Goal: Navigation & Orientation: Find specific page/section

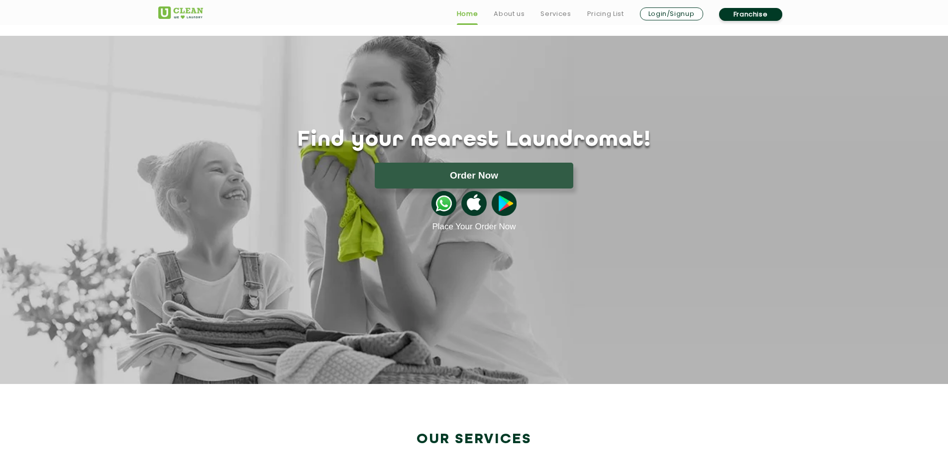
scroll to position [2809, 0]
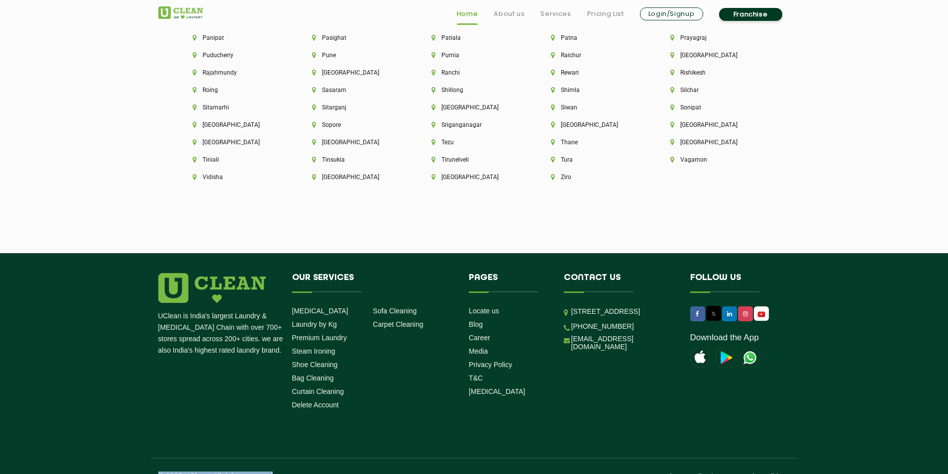
drag, startPoint x: 157, startPoint y: 457, endPoint x: 274, endPoint y: 455, distance: 117.4
click at [274, 458] on div "© 2025 UClean. All rights reserved Privacy Policy Terms and conditions" at bounding box center [474, 469] width 647 height 23
copy p "© 2025 UClean. All rights reserved"
click at [587, 273] on h4 "Contact us" at bounding box center [619, 282] width 111 height 19
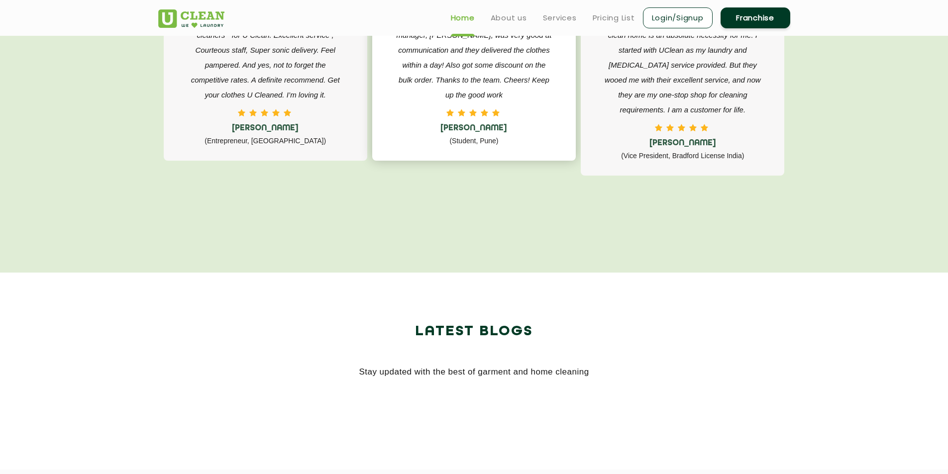
scroll to position [1665, 0]
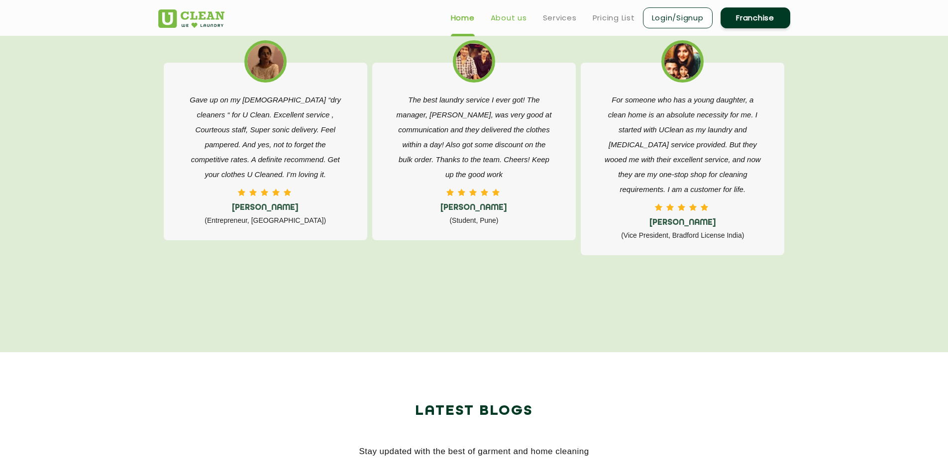
click at [502, 15] on link "About us" at bounding box center [509, 18] width 36 height 12
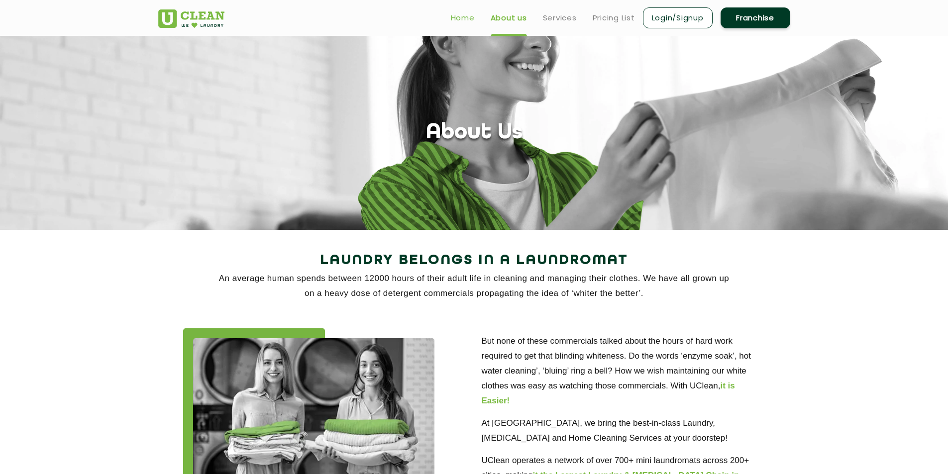
click at [455, 17] on link "Home" at bounding box center [463, 18] width 24 height 12
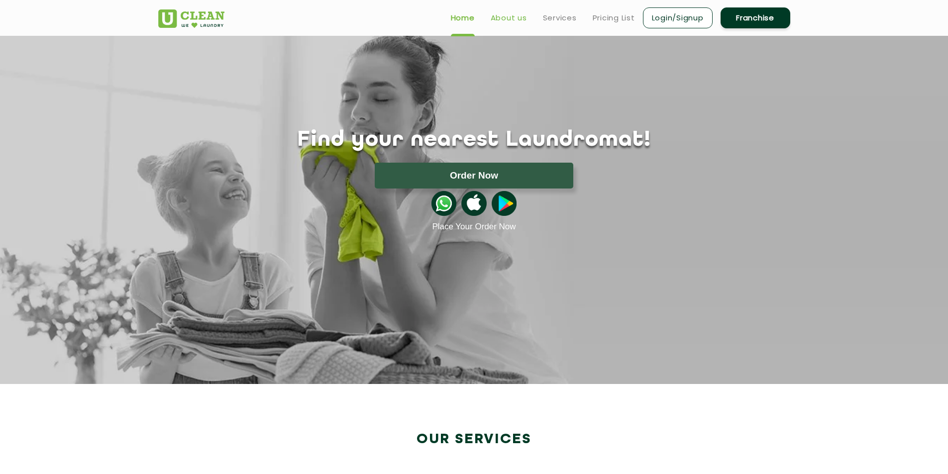
click at [506, 19] on link "About us" at bounding box center [509, 18] width 36 height 12
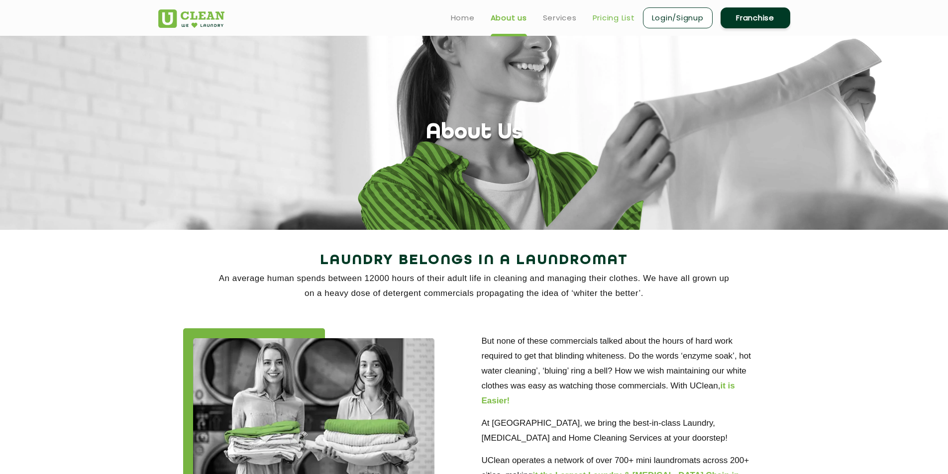
click at [605, 15] on link "Pricing List" at bounding box center [614, 18] width 42 height 12
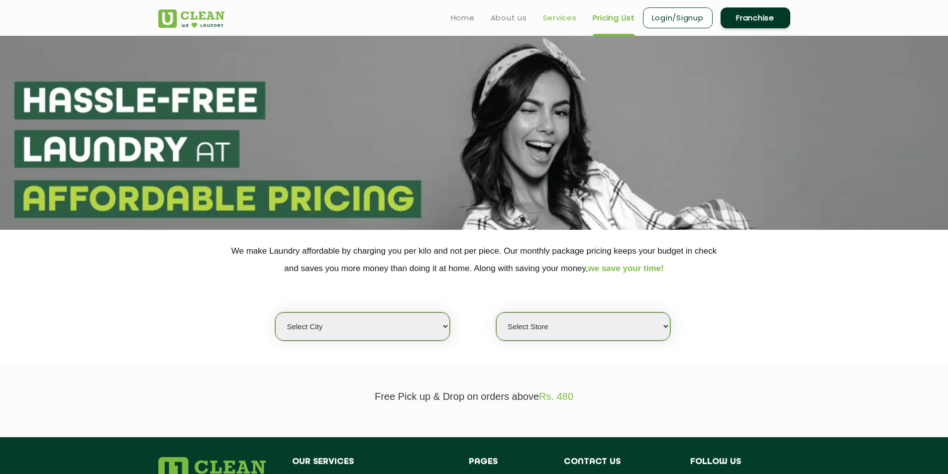
click at [566, 16] on link "Services" at bounding box center [560, 18] width 34 height 12
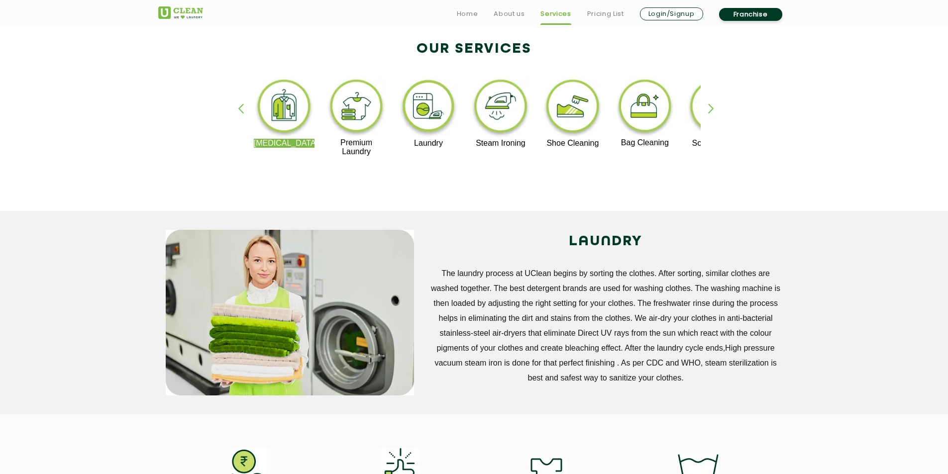
scroll to position [249, 0]
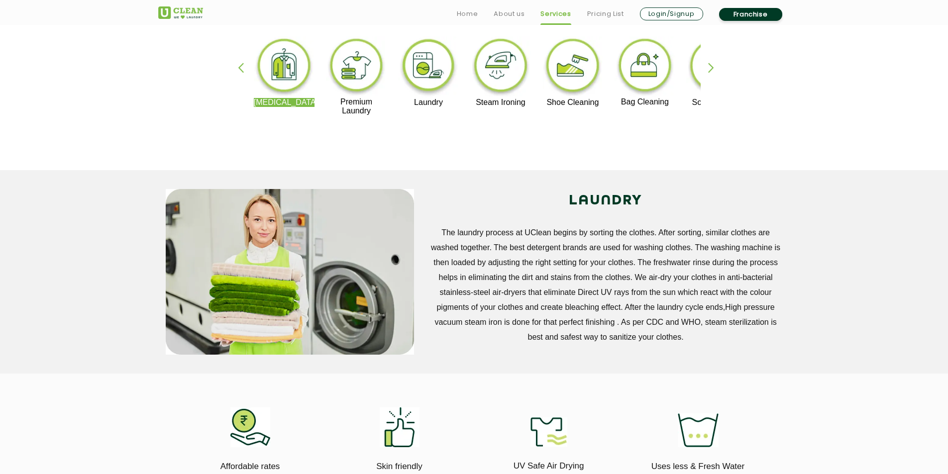
click at [721, 119] on div "Dry Cleaning Premium Laundry Laundry Steam Ironing Shoe Cleaning Bag Cleaning S…" at bounding box center [474, 80] width 647 height 179
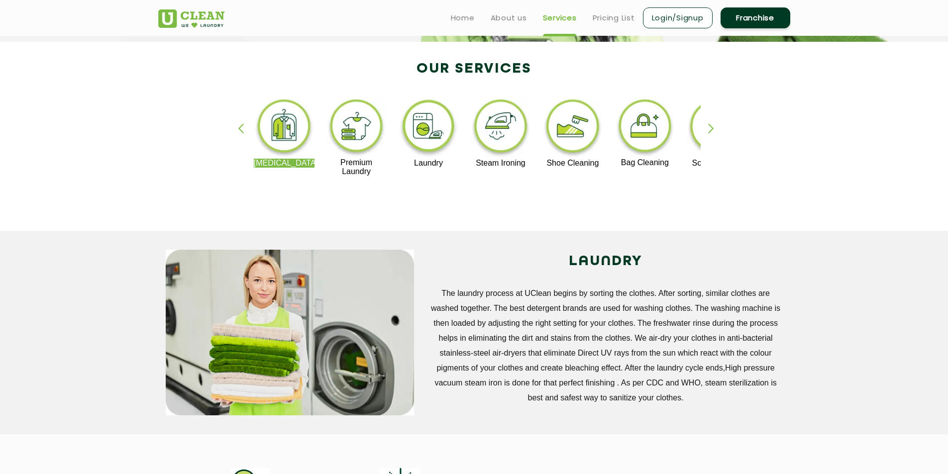
scroll to position [0, 0]
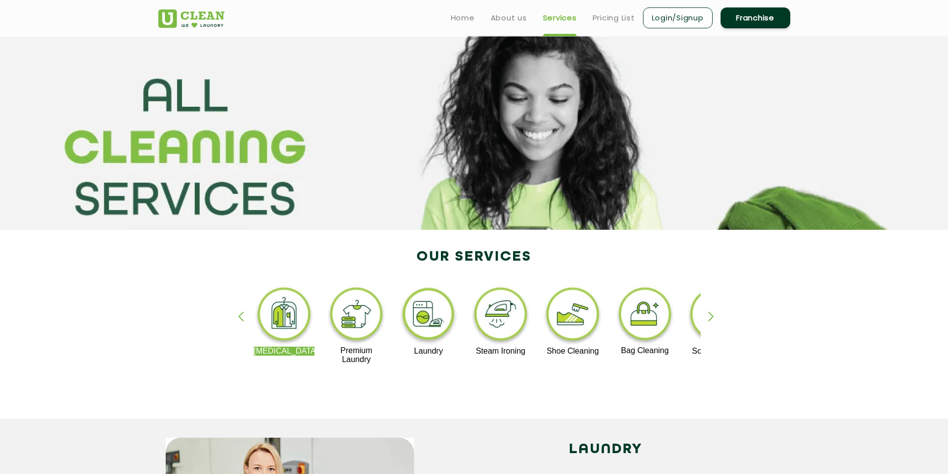
click at [355, 324] on img at bounding box center [356, 315] width 61 height 61
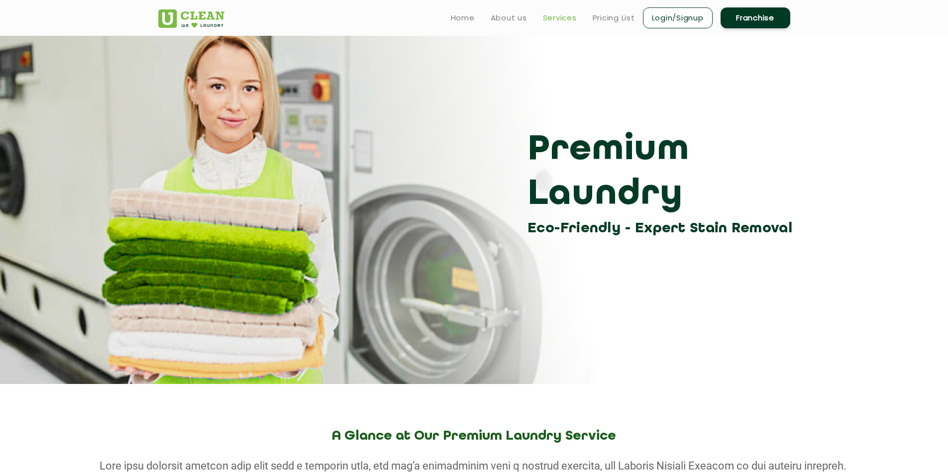
click at [567, 17] on link "Services" at bounding box center [560, 18] width 34 height 12
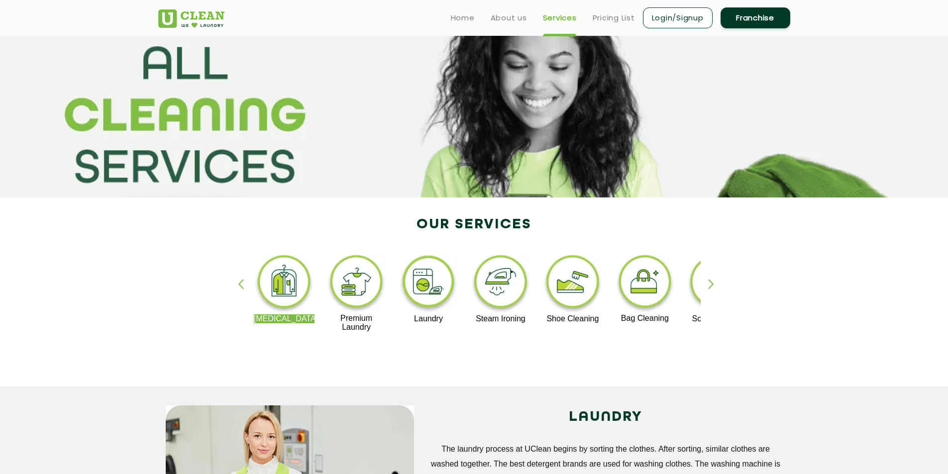
scroll to position [50, 0]
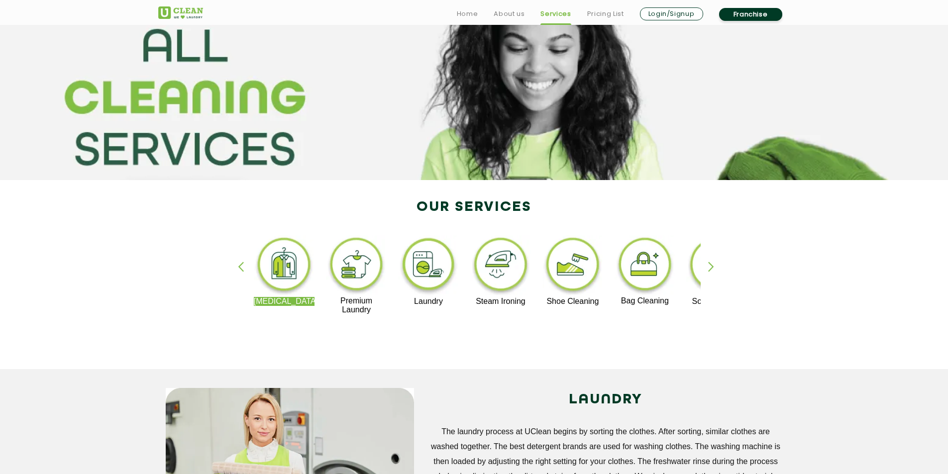
click at [431, 267] on img at bounding box center [428, 266] width 61 height 62
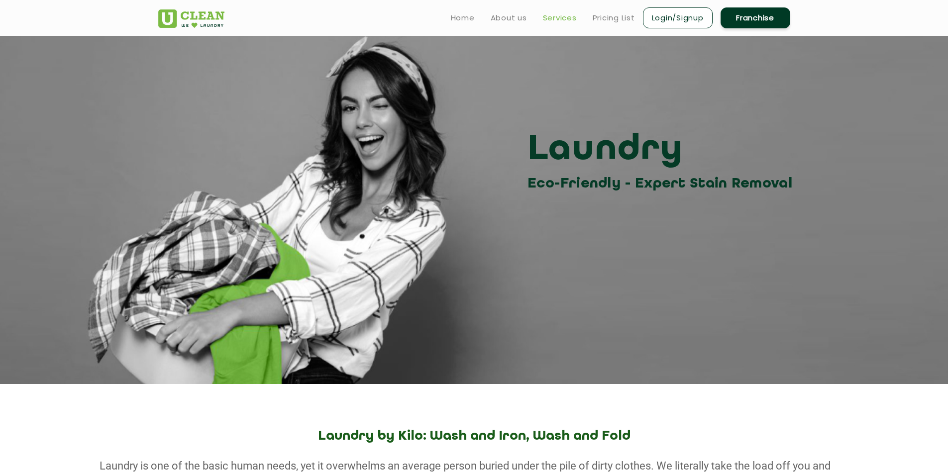
click at [550, 15] on link "Services" at bounding box center [560, 18] width 34 height 12
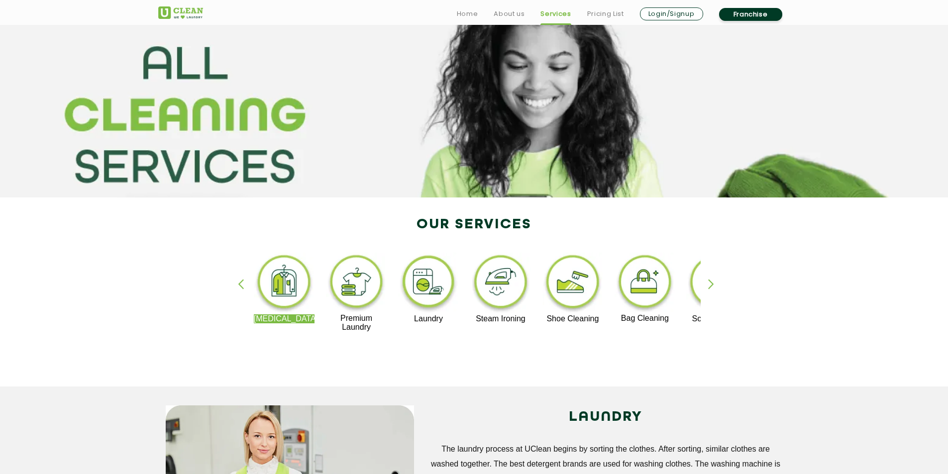
scroll to position [50, 0]
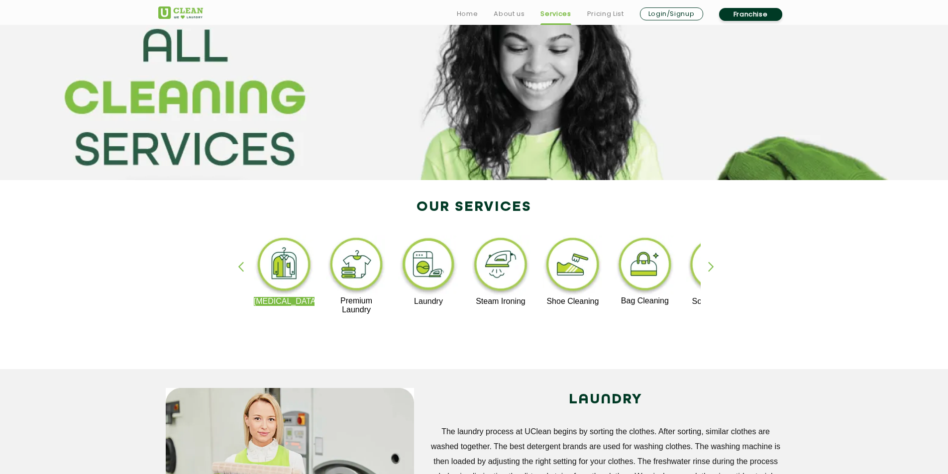
click at [711, 270] on div "button" at bounding box center [715, 275] width 15 height 27
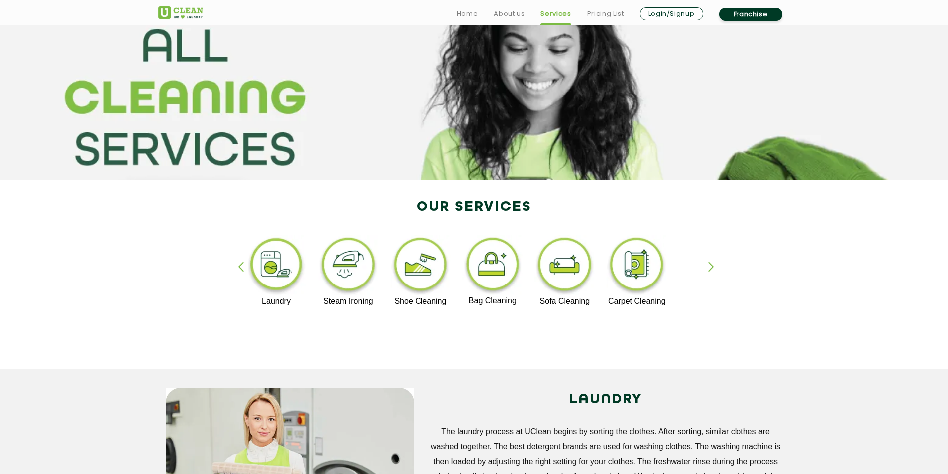
click at [711, 270] on div "button" at bounding box center [715, 275] width 15 height 27
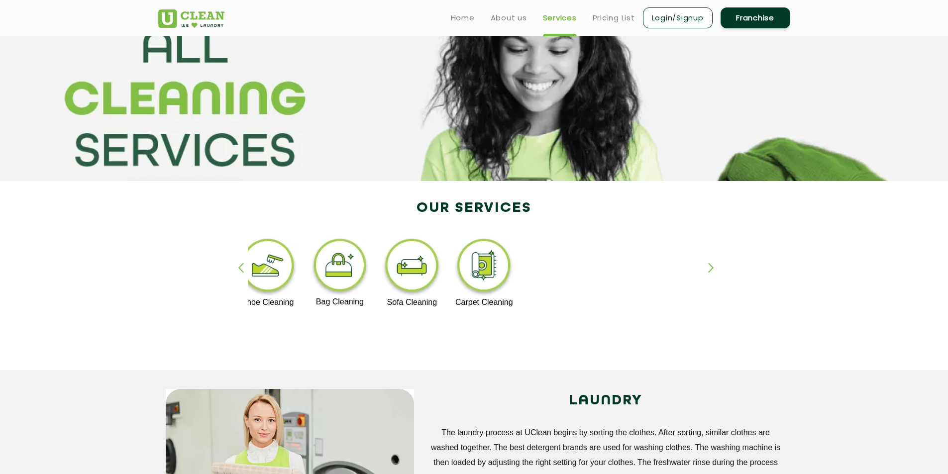
scroll to position [0, 0]
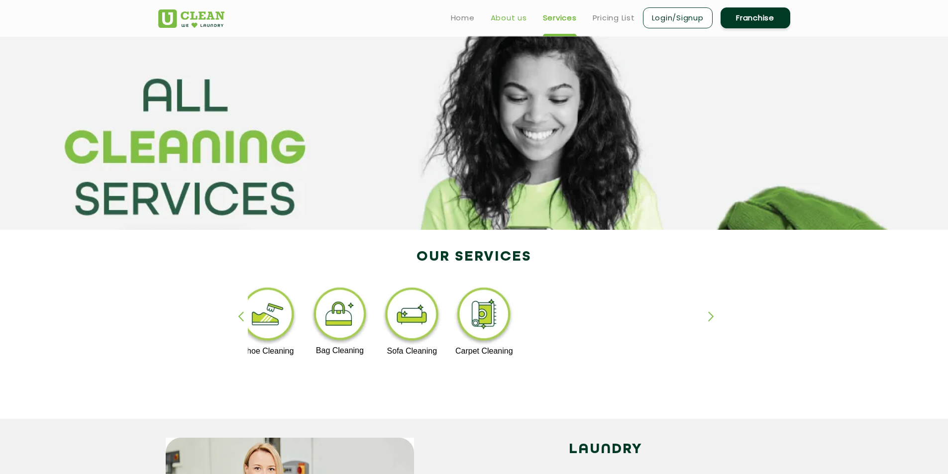
click at [520, 21] on link "About us" at bounding box center [509, 18] width 36 height 12
